Goal: Task Accomplishment & Management: Use online tool/utility

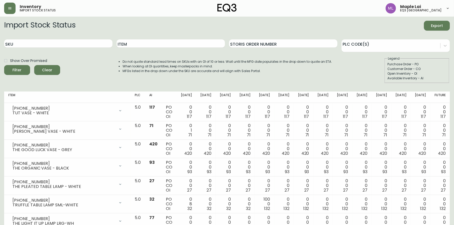
click at [56, 45] on input "SKU" at bounding box center [58, 43] width 108 height 8
paste input "[PHONE_NUMBER]"
click at [4, 65] on button "Filter" at bounding box center [17, 70] width 26 height 10
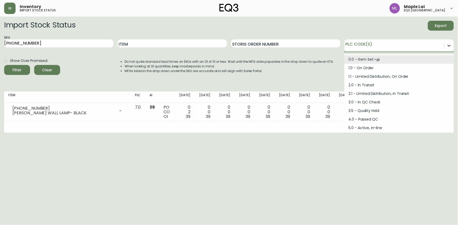
click at [450, 46] on icon at bounding box center [449, 46] width 3 height 2
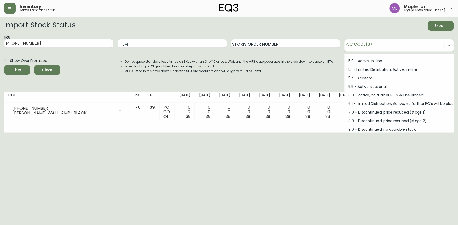
scroll to position [68, 0]
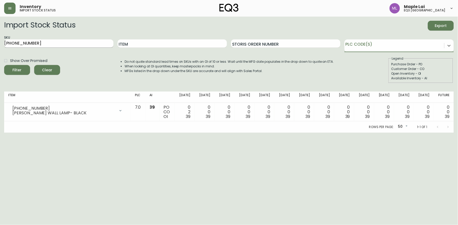
click at [83, 40] on input "[PHONE_NUMBER]" at bounding box center [58, 43] width 109 height 8
type input "3"
paste input "[PHONE_NUMBER]"
type input "[PHONE_NUMBER]"
click at [4, 65] on button "Filter" at bounding box center [17, 70] width 26 height 10
